Goal: Check status

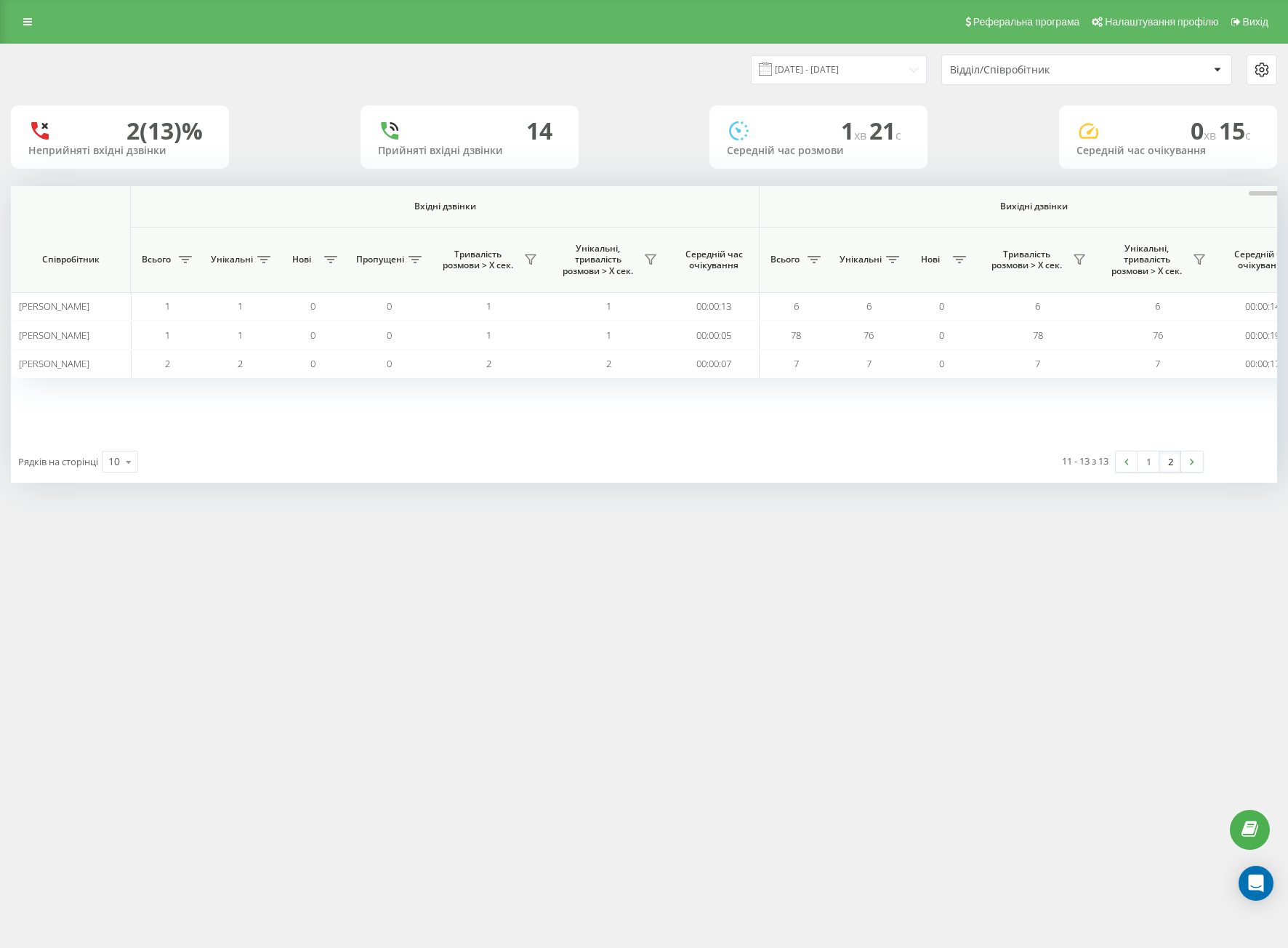
scroll to position [0, 762]
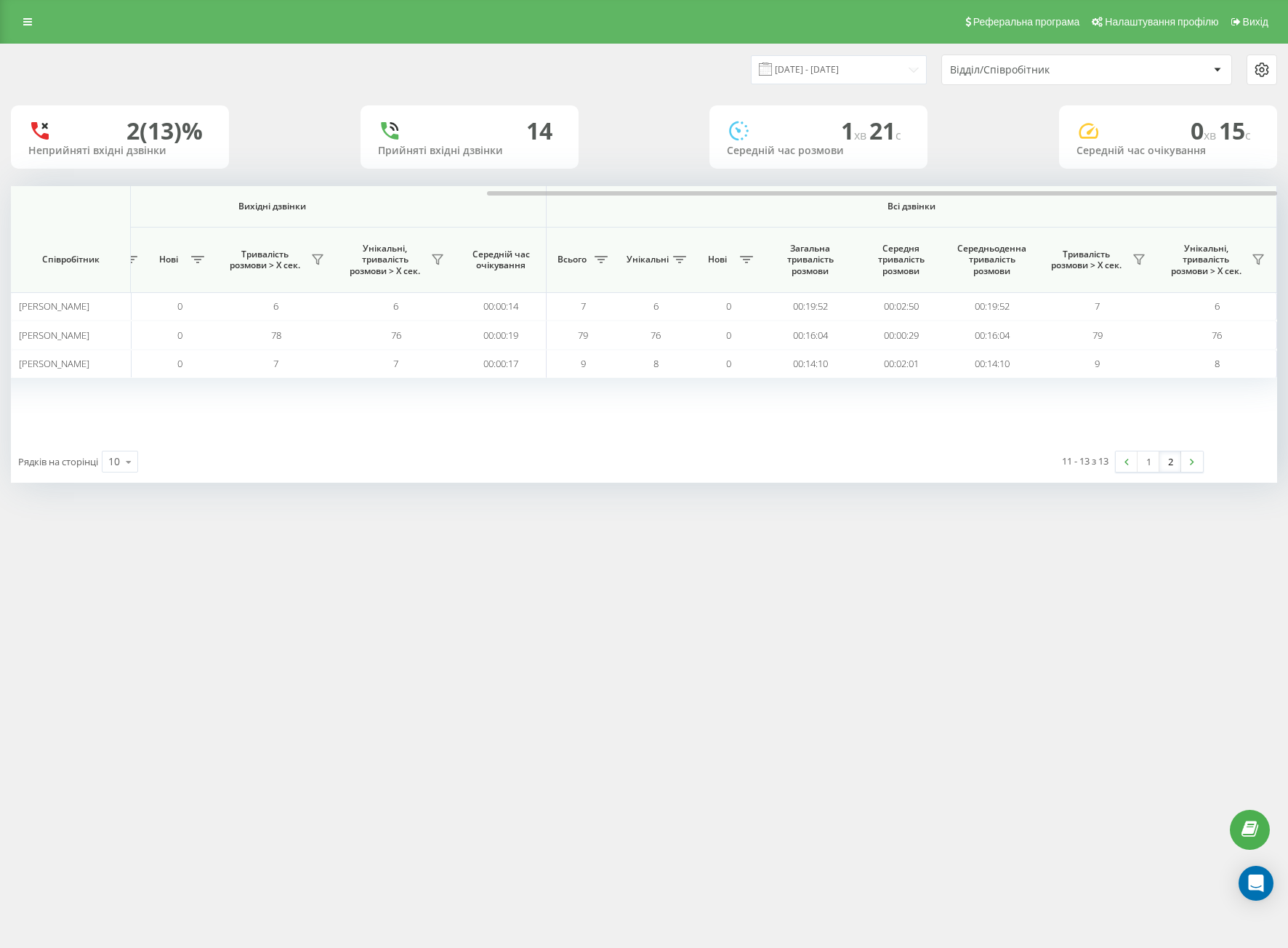
click at [808, 54] on div "[DATE] - [DATE] Відділ/Співробітник" at bounding box center [644, 69] width 1286 height 51
click at [808, 70] on input "[DATE] - [DATE]" at bounding box center [839, 69] width 176 height 28
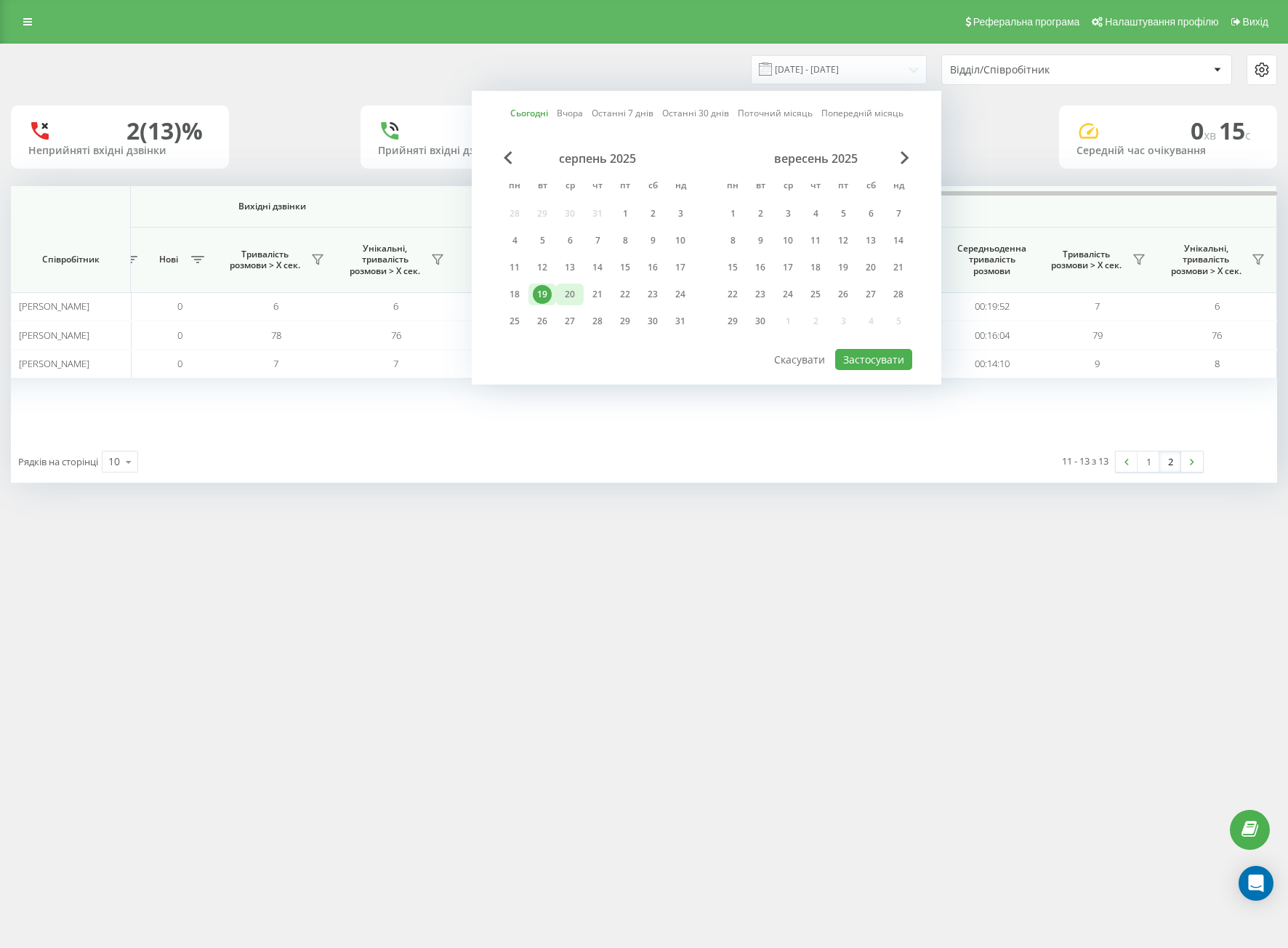
click at [567, 285] on div "серпень 2025 пн вт ср чт пт сб нд 28 29 30 31 1 2 3 4 5 6 7 8 9 10 11 12 13 14 …" at bounding box center [597, 244] width 193 height 186
click at [559, 293] on div "20" at bounding box center [570, 294] width 27 height 22
click at [555, 293] on div "19" at bounding box center [542, 294] width 27 height 22
click at [548, 291] on div "19" at bounding box center [542, 294] width 19 height 19
click at [870, 362] on button "Застосувати" at bounding box center [874, 360] width 77 height 21
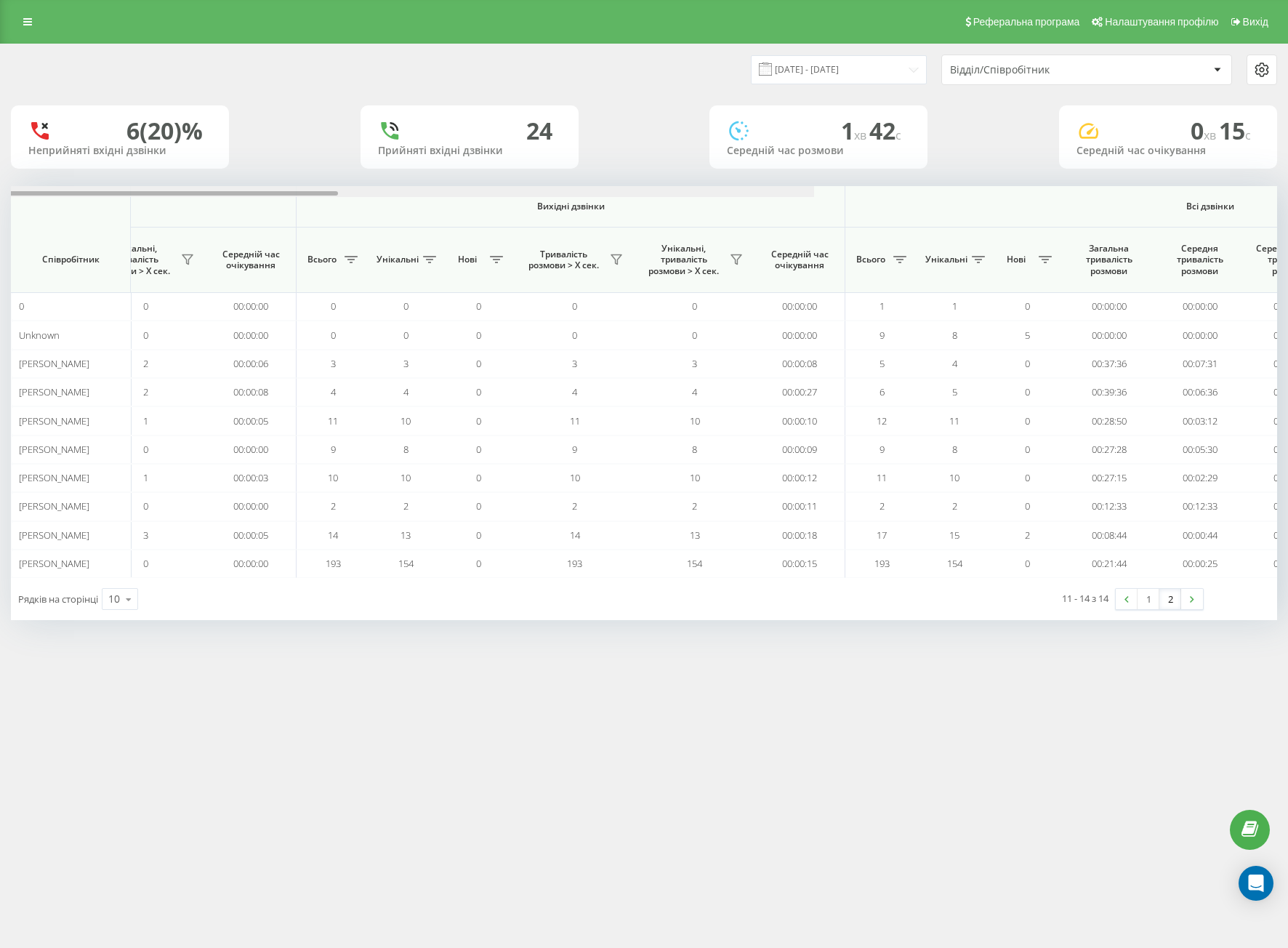
drag, startPoint x: 527, startPoint y: 192, endPoint x: 1228, endPoint y: 181, distance: 701.1
click at [1228, 181] on div "[DATE] - [DATE] Відділ/Співробітник 6 (20)% Неприйняті вхідні дзвінки [GEOGRAPH…" at bounding box center [644, 332] width 1266 height 576
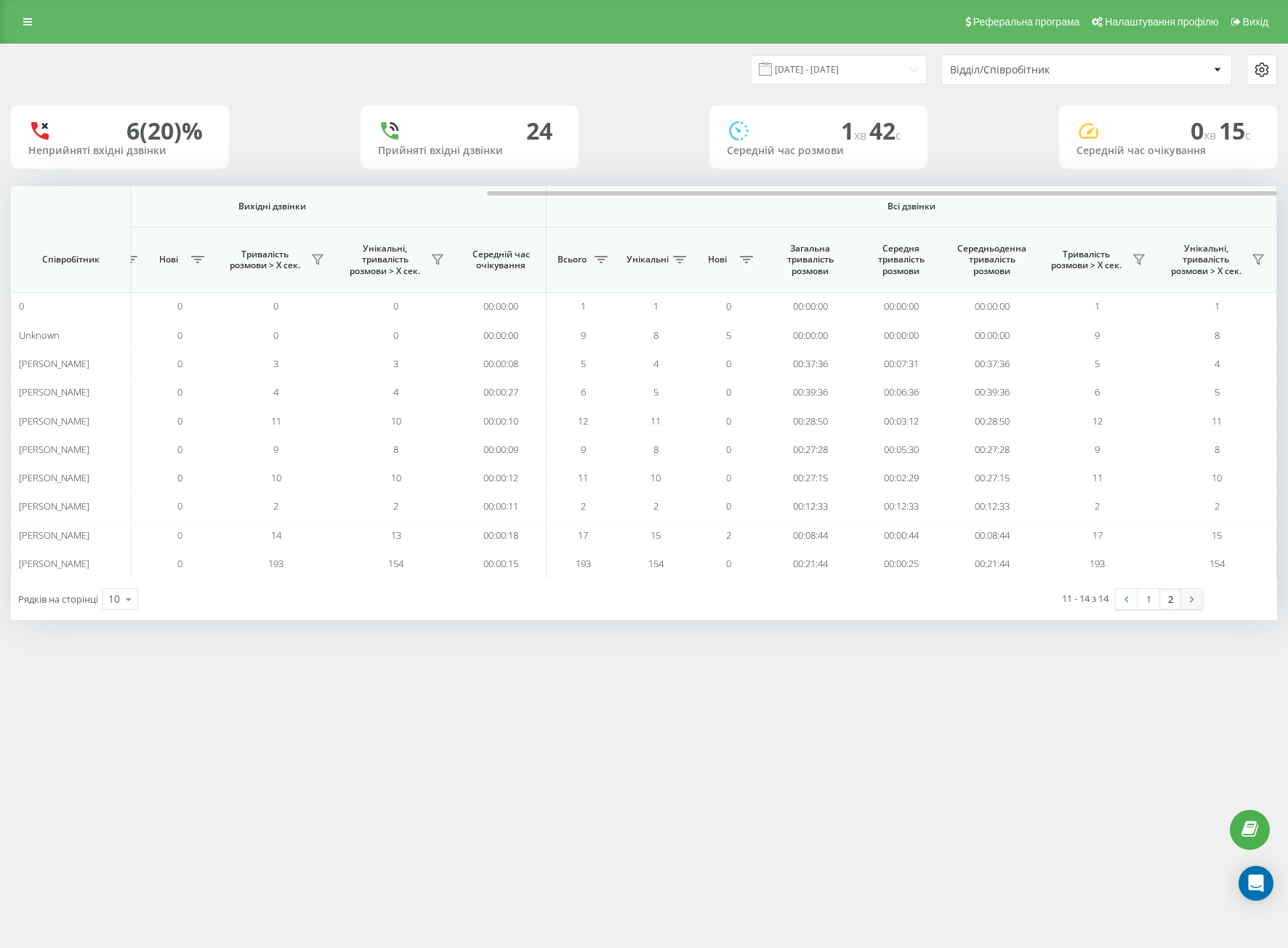
click at [1188, 604] on link at bounding box center [1192, 599] width 22 height 20
click at [1174, 604] on link "2" at bounding box center [1170, 599] width 22 height 20
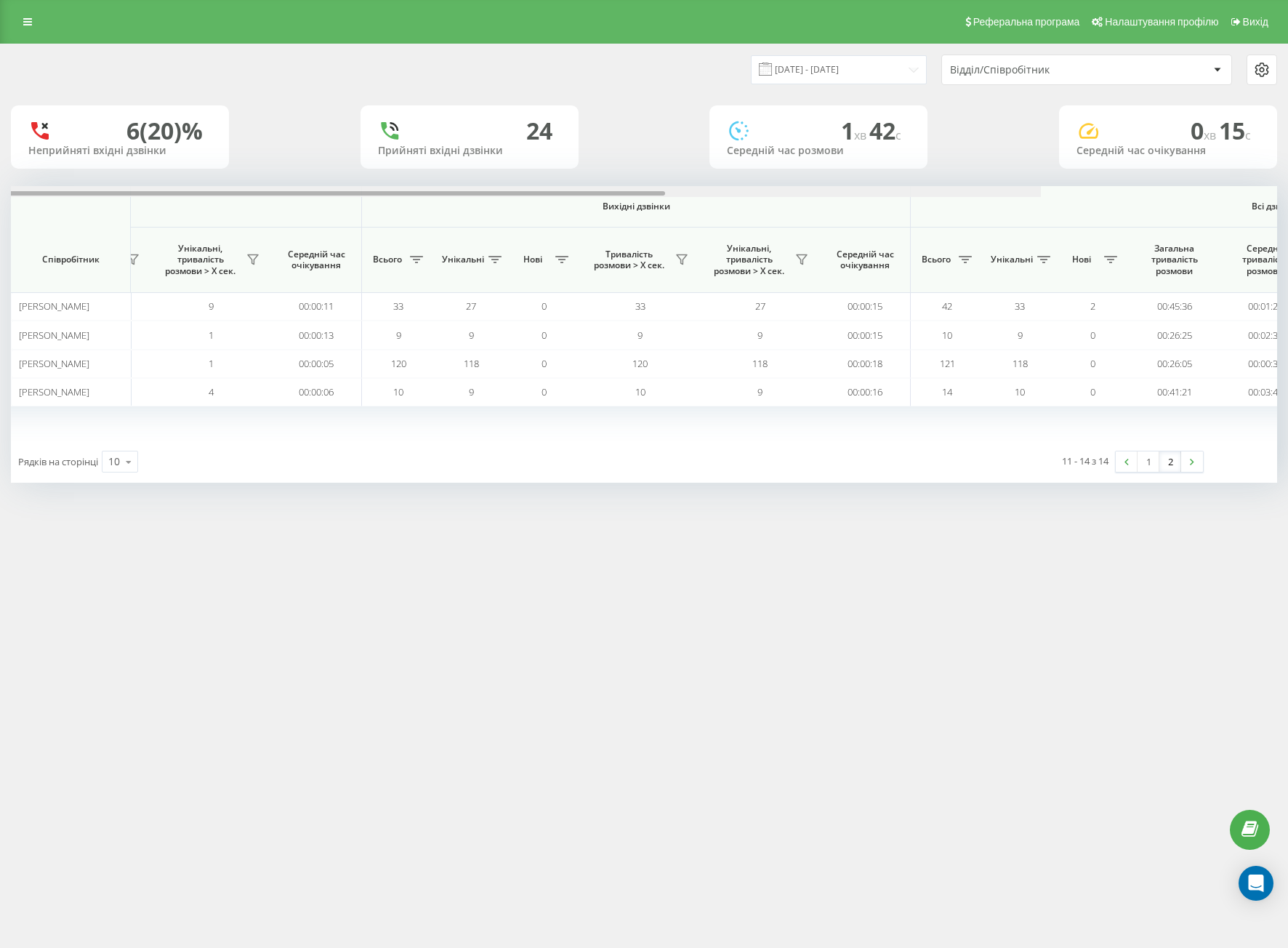
drag, startPoint x: 651, startPoint y: 193, endPoint x: 1121, endPoint y: 207, distance: 470.2
click at [1162, 165] on div "[DATE] - [DATE] Відділ/Співробітник 6 (20)% Неприйняті вхідні дзвінки [GEOGRAPH…" at bounding box center [644, 264] width 1266 height 439
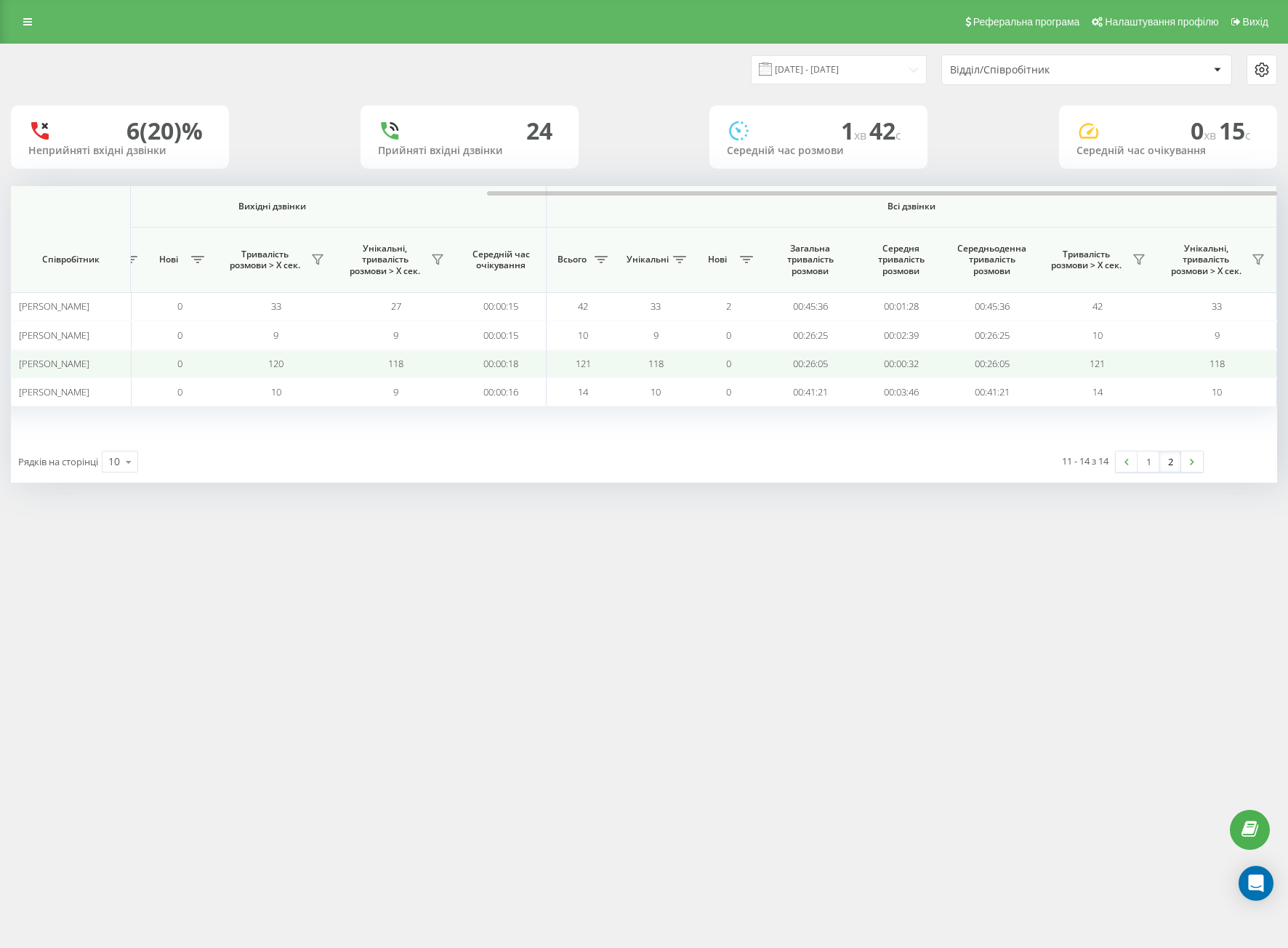
drag, startPoint x: 822, startPoint y: 580, endPoint x: 543, endPoint y: 372, distance: 348.0
click at [821, 579] on div "Реферальна програма Налаштування профілю Вихід [DATE] - [DATE] Відділ/Співробіт…" at bounding box center [644, 474] width 1288 height 948
